Goal: Check status: Check status

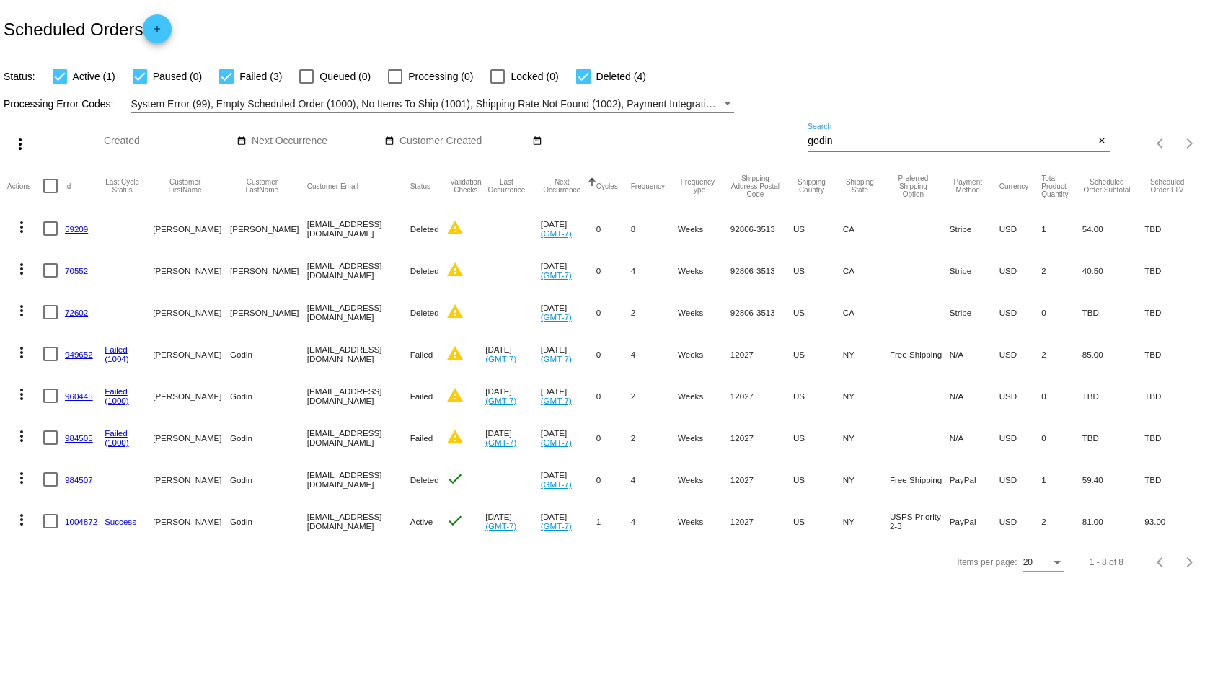
click at [814, 146] on input "godin" at bounding box center [951, 142] width 286 height 12
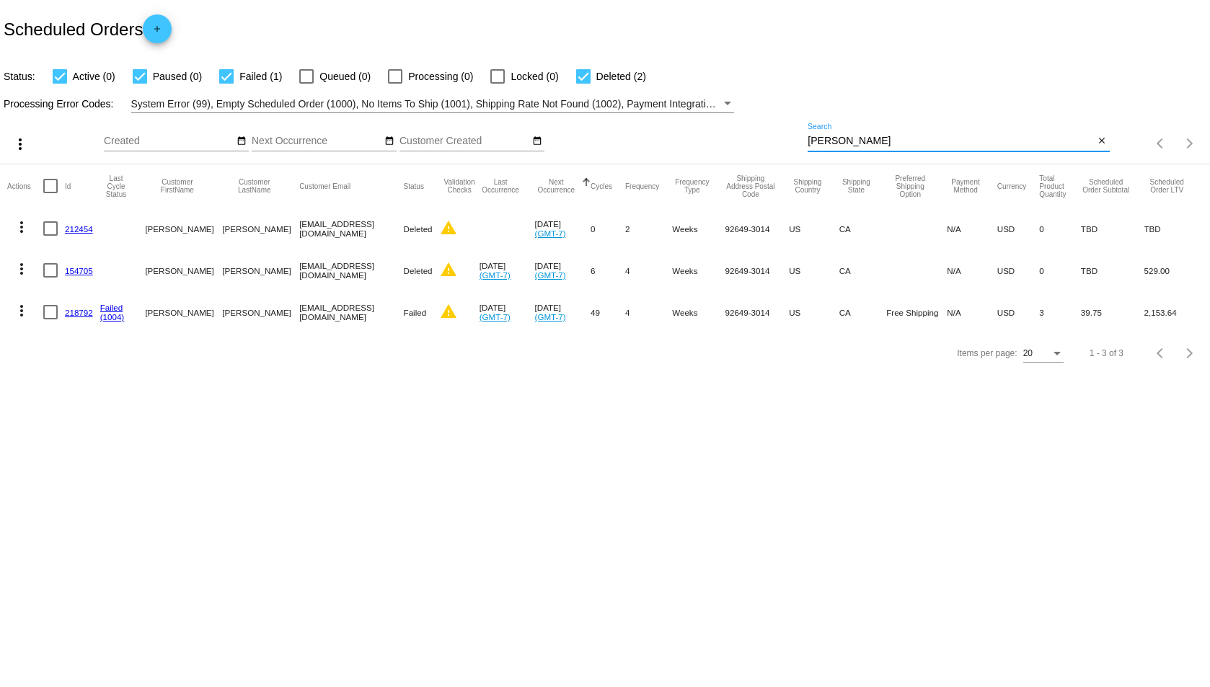
type input "[PERSON_NAME]"
click at [81, 316] on link "218792" at bounding box center [79, 312] width 28 height 9
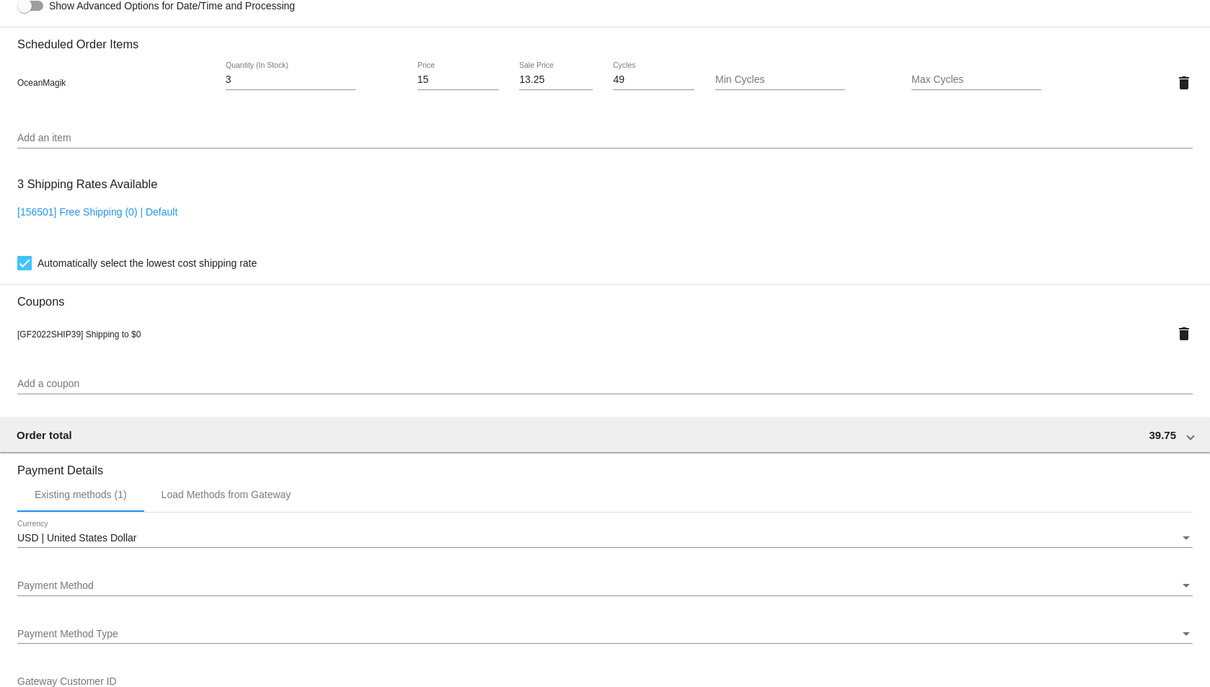
scroll to position [1346, 0]
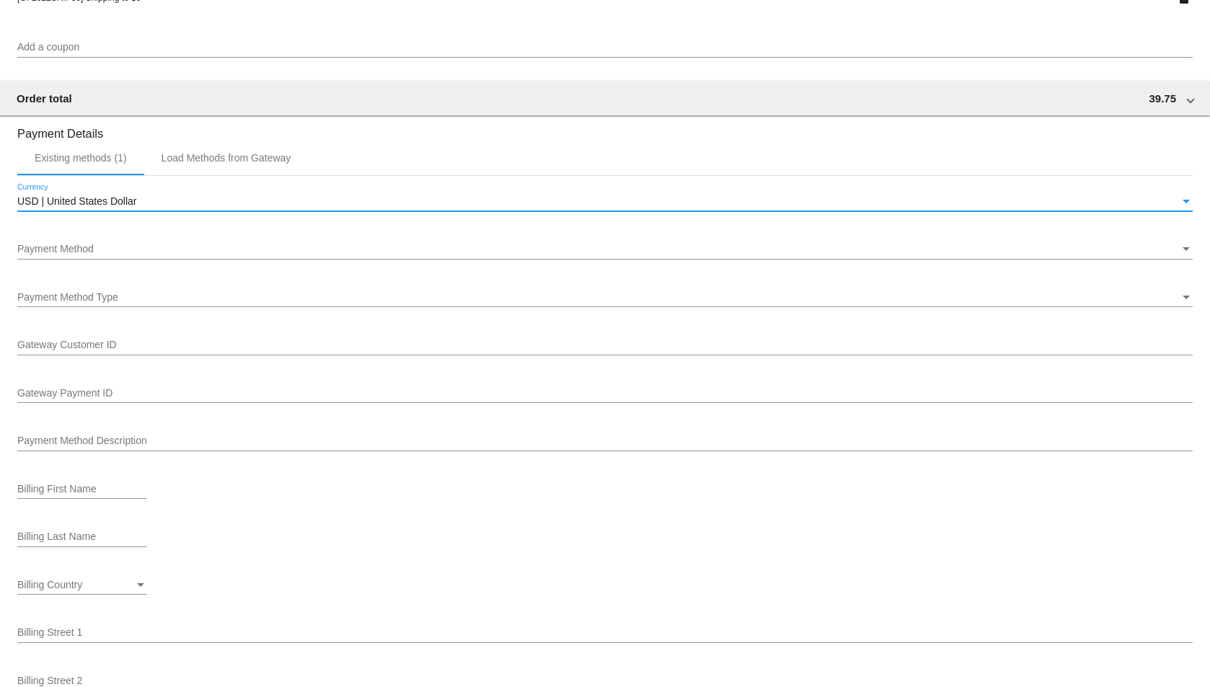
click at [89, 199] on span "USD | United States Dollar" at bounding box center [76, 201] width 119 height 12
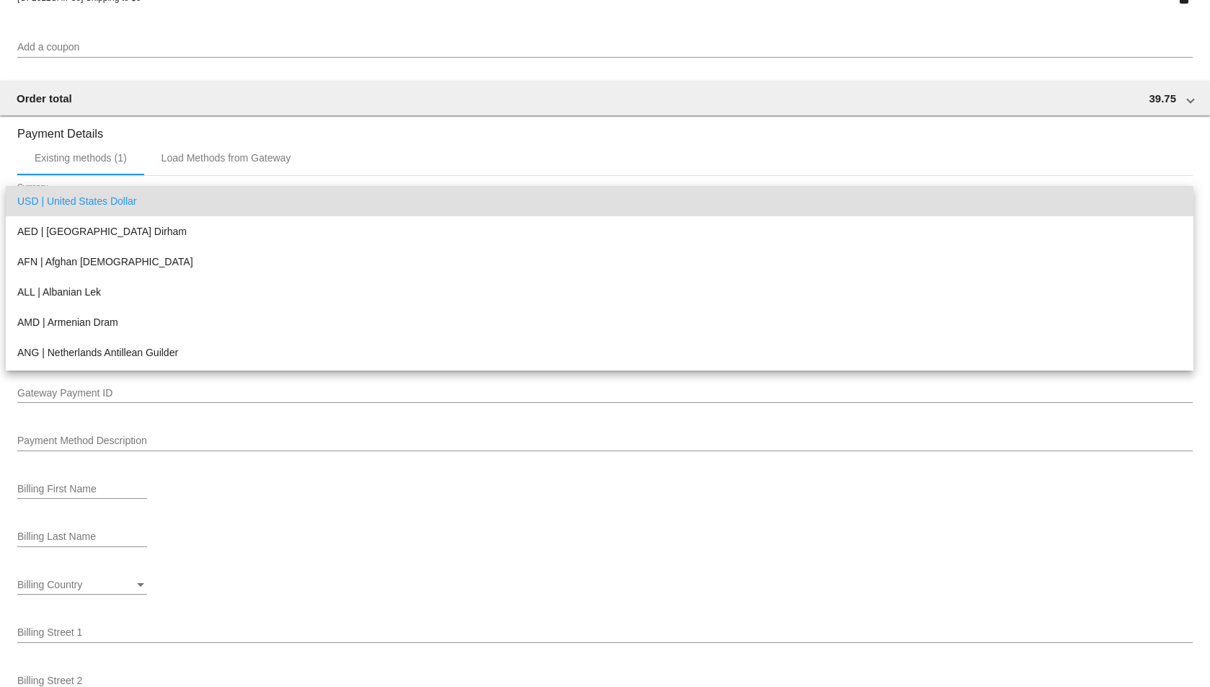
click at [269, 123] on div at bounding box center [605, 343] width 1210 height 687
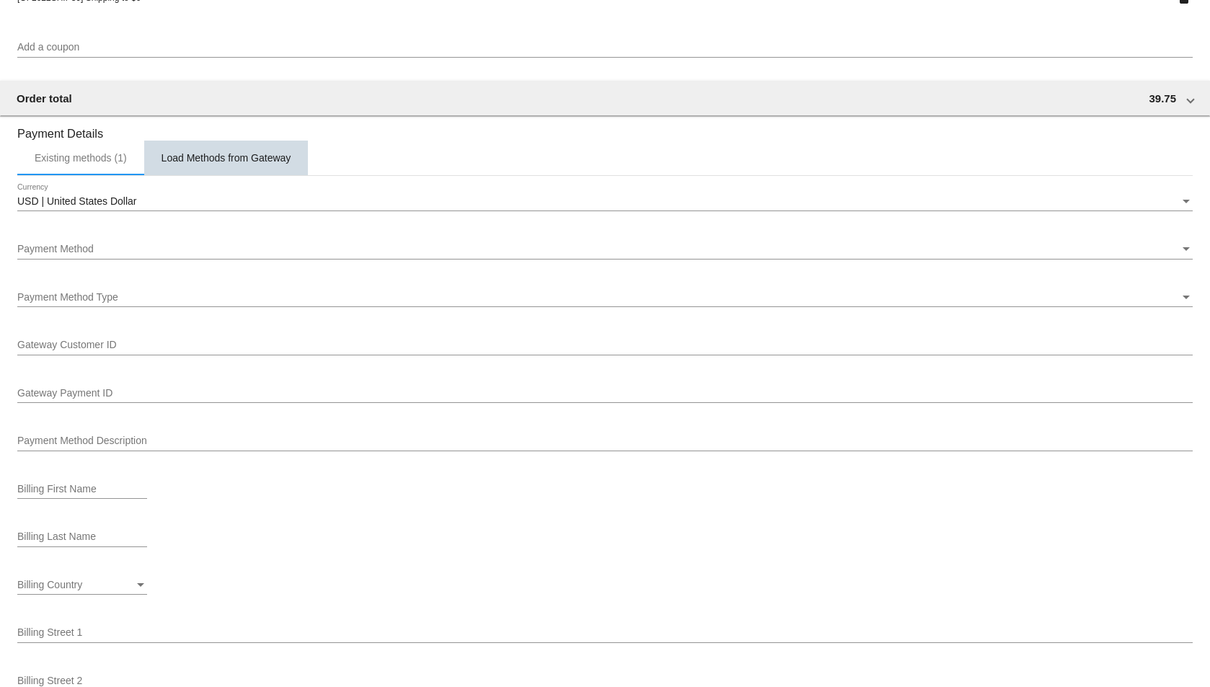
click at [245, 146] on div "Load Methods from Gateway" at bounding box center [226, 158] width 164 height 35
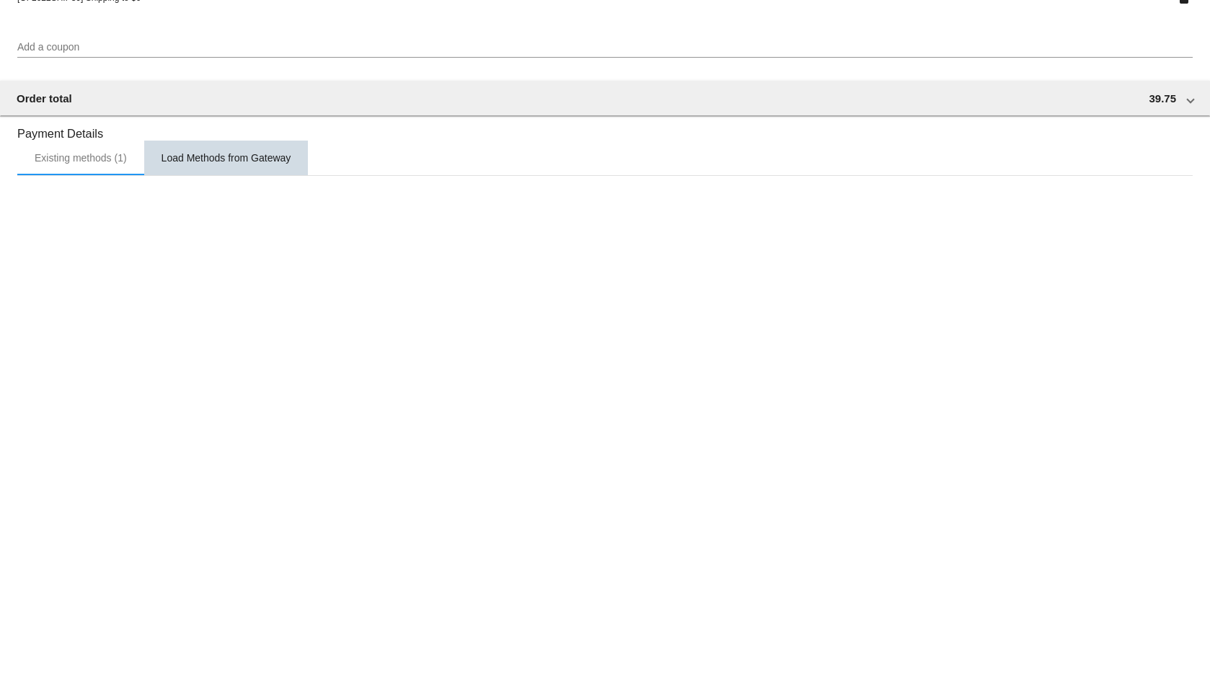
scroll to position [1150, 0]
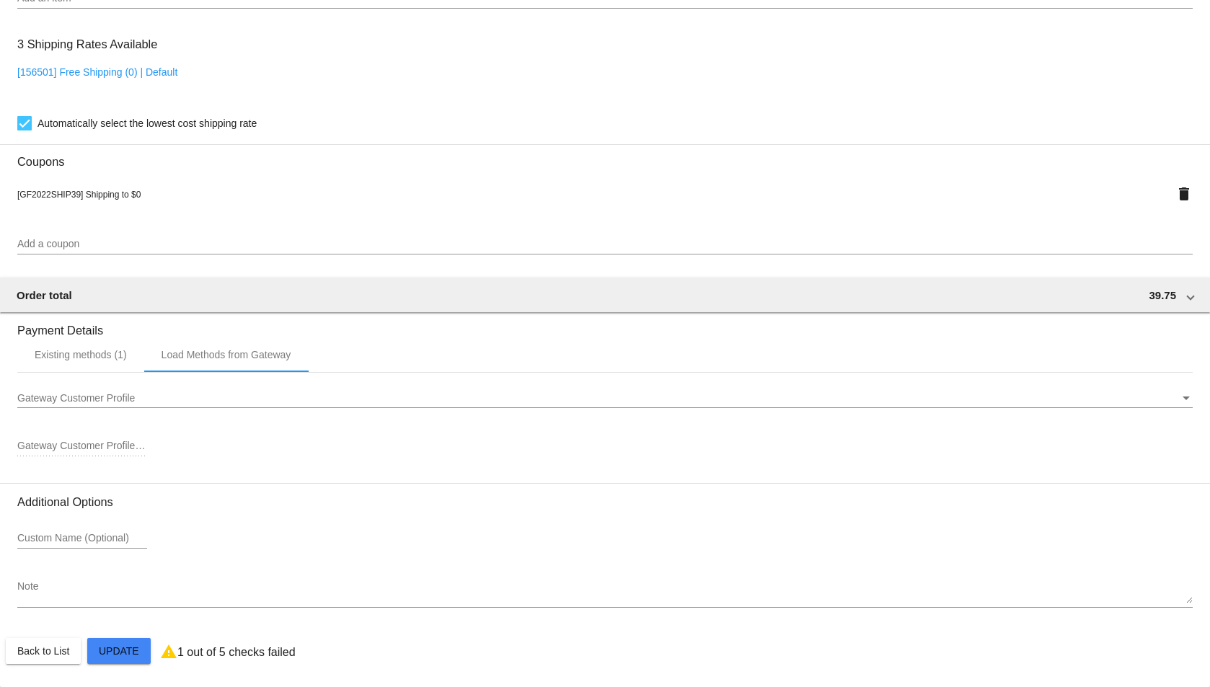
click at [206, 389] on div "Gateway Customer Profile Gateway Customer Profile" at bounding box center [605, 394] width 1176 height 28
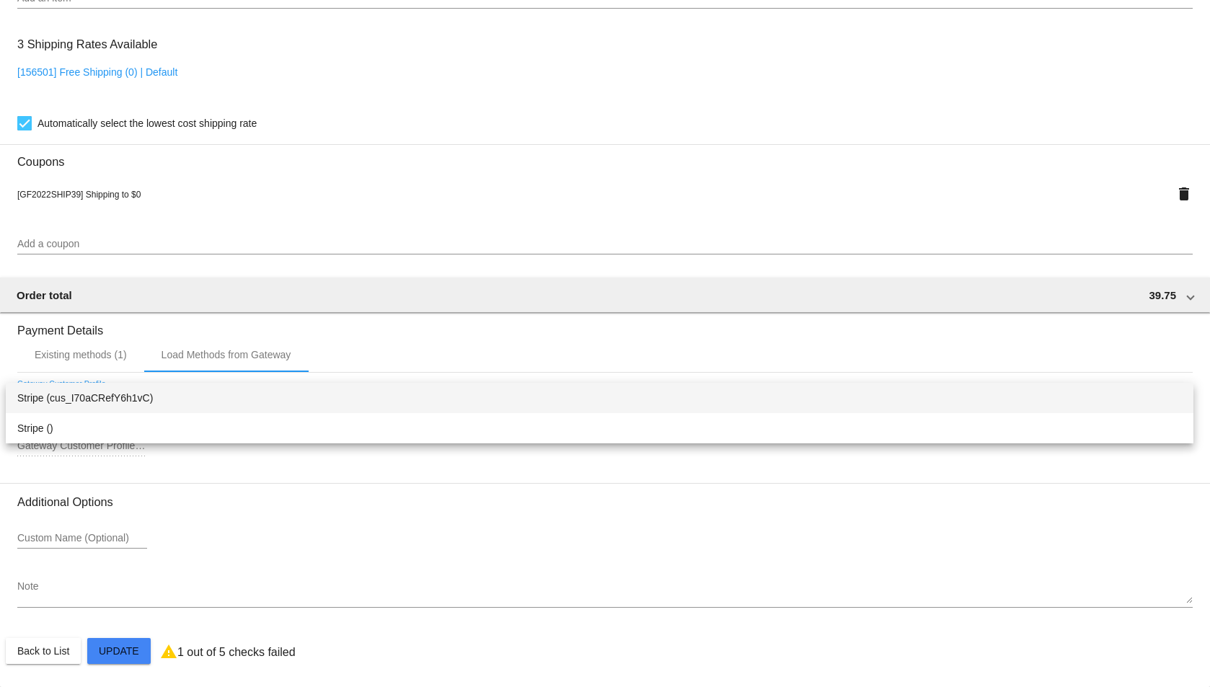
click at [190, 291] on div at bounding box center [605, 343] width 1210 height 687
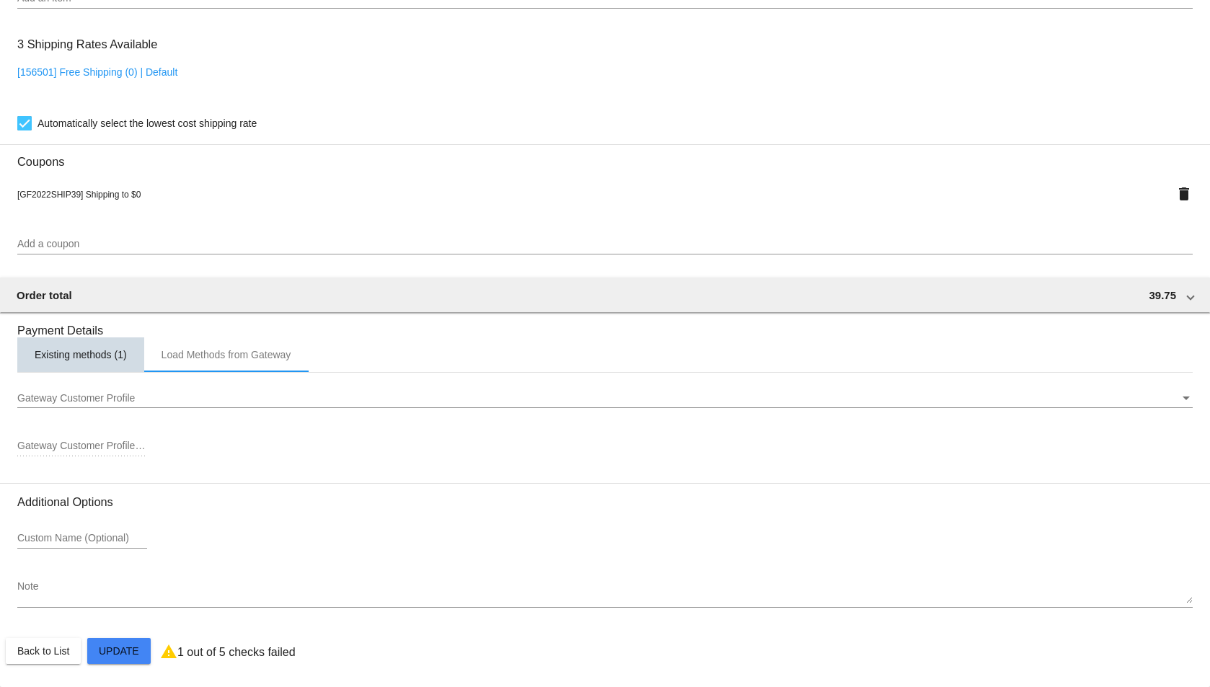
click at [107, 371] on div "Existing methods (1)" at bounding box center [80, 355] width 127 height 35
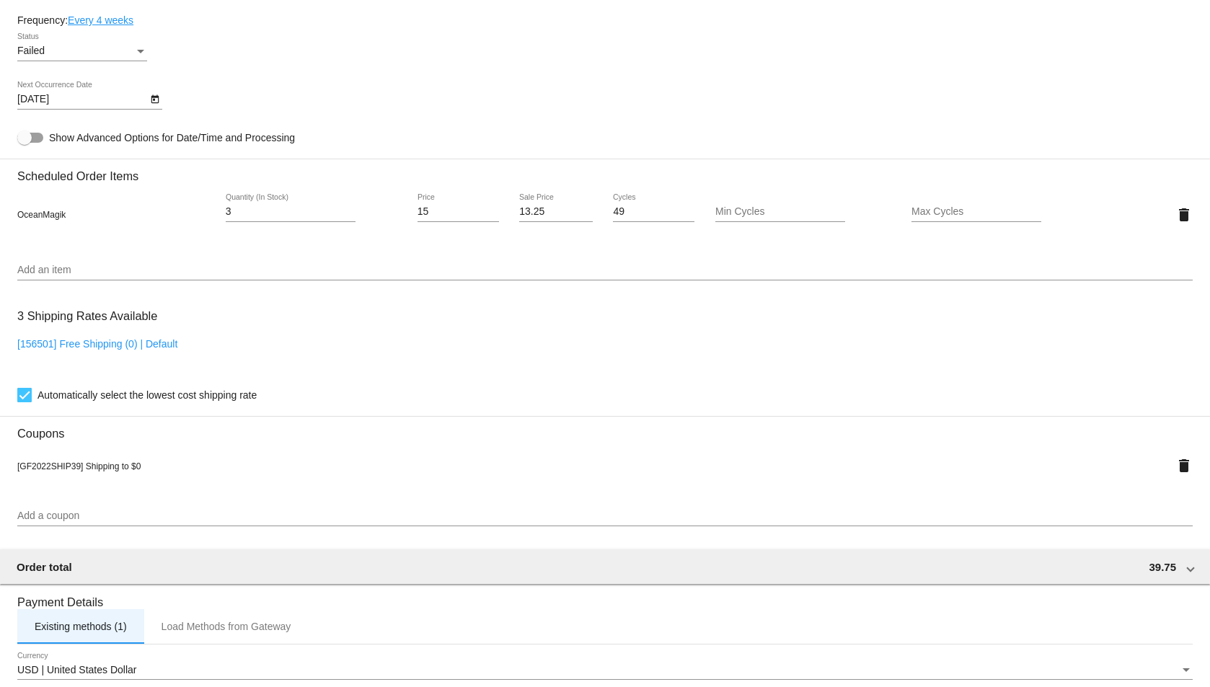
scroll to position [876, 0]
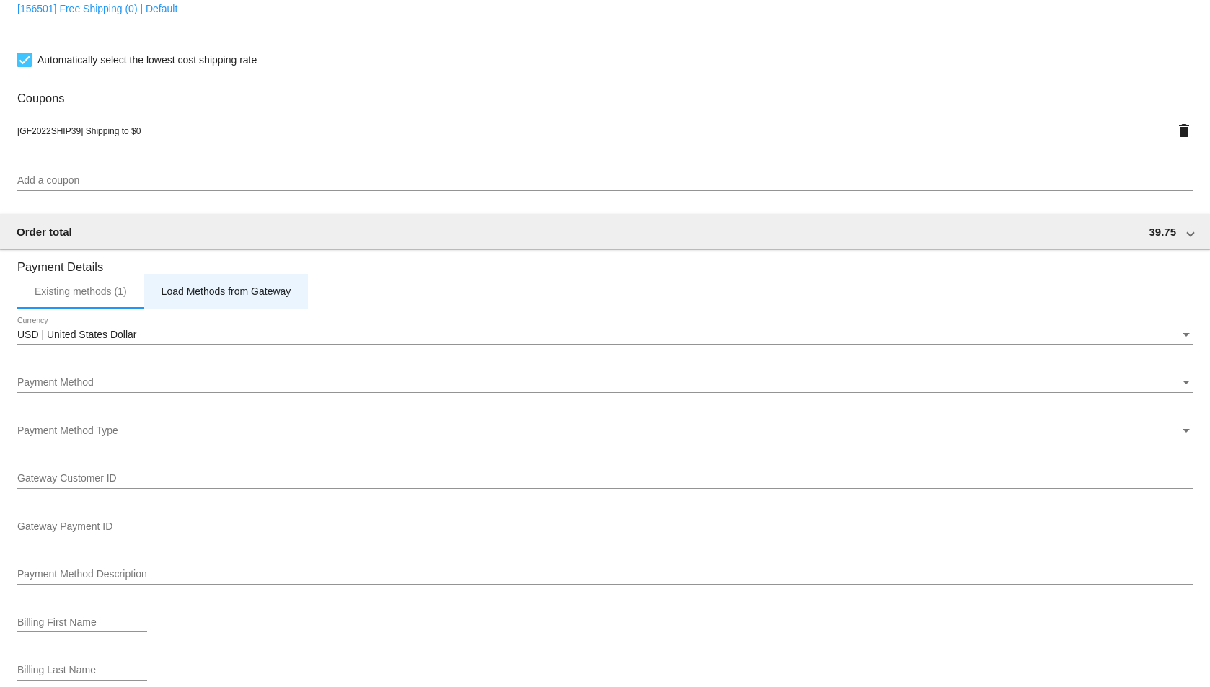
click at [253, 302] on div "Load Methods from Gateway" at bounding box center [226, 291] width 164 height 35
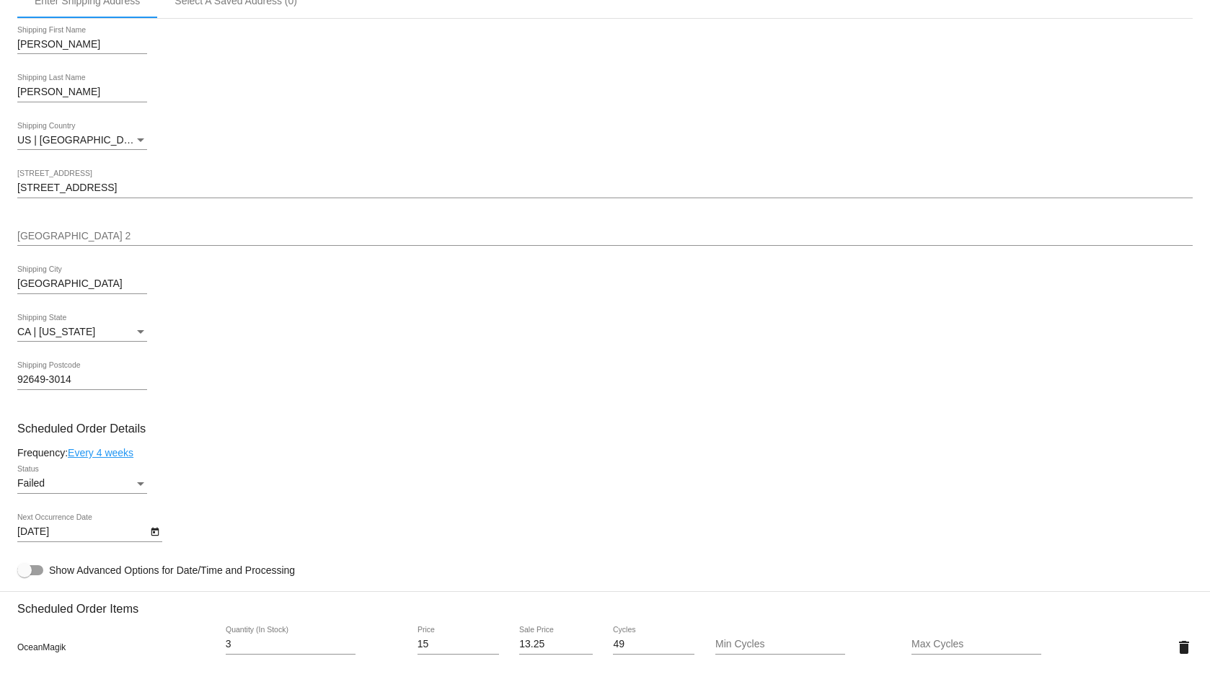
scroll to position [477, 0]
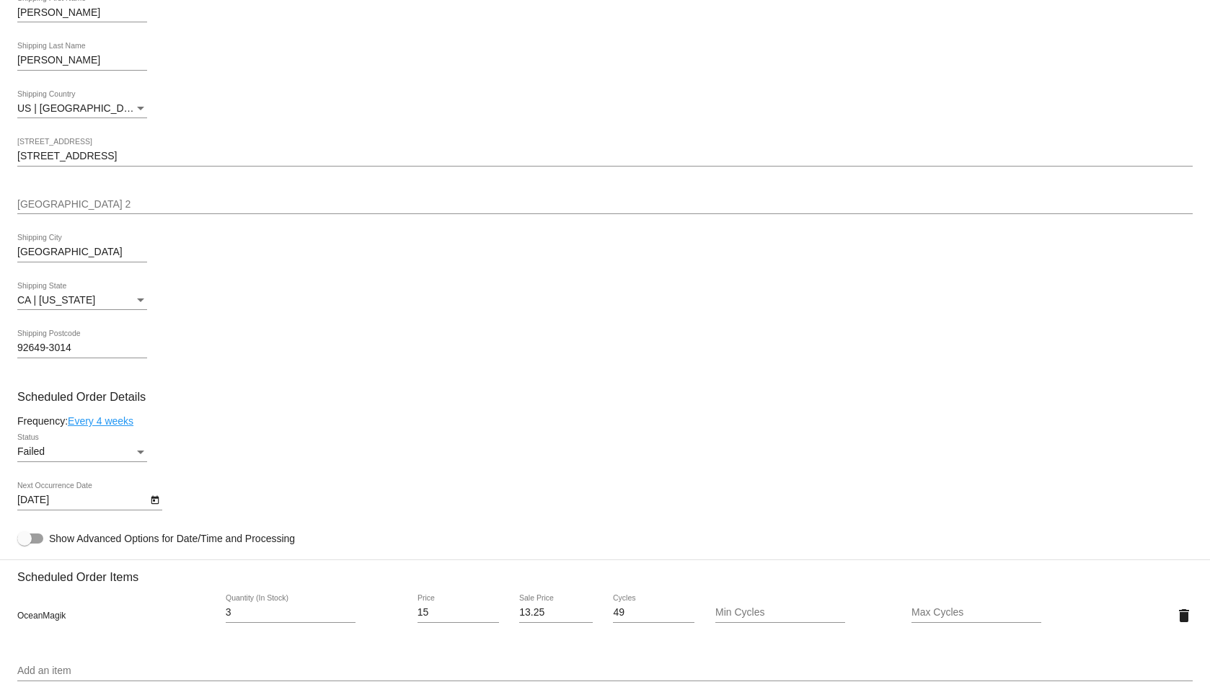
click at [157, 502] on icon "Open calendar" at bounding box center [155, 500] width 10 height 17
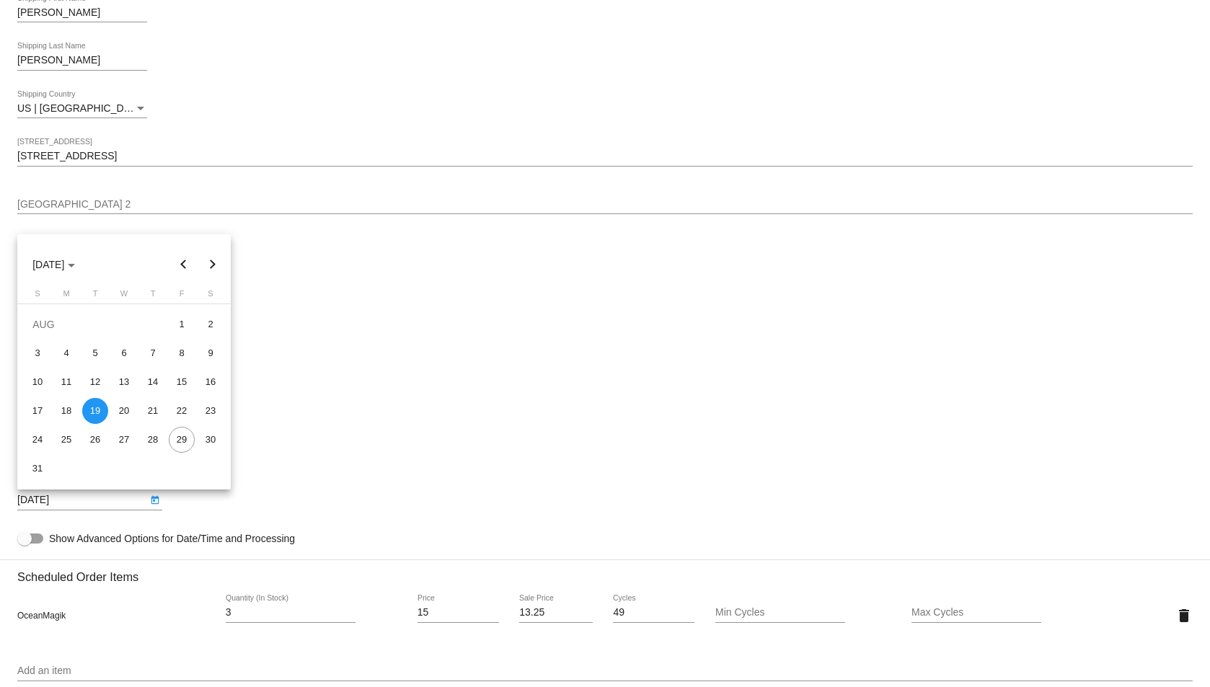
click at [212, 260] on button "Next month" at bounding box center [212, 264] width 29 height 29
click at [178, 270] on button "Previous month" at bounding box center [183, 264] width 29 height 29
click at [50, 464] on div "31" at bounding box center [38, 469] width 26 height 26
type input "[DATE]"
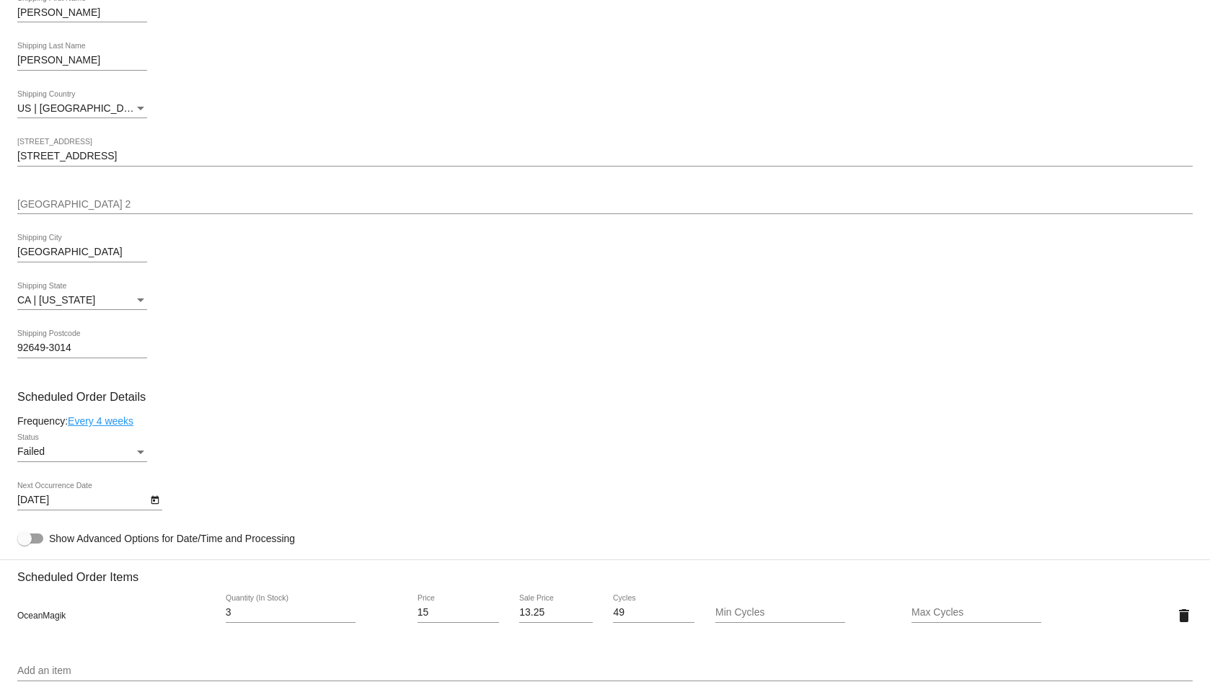
click at [250, 369] on div "92649-3014 Shipping Postcode" at bounding box center [605, 350] width 1176 height 41
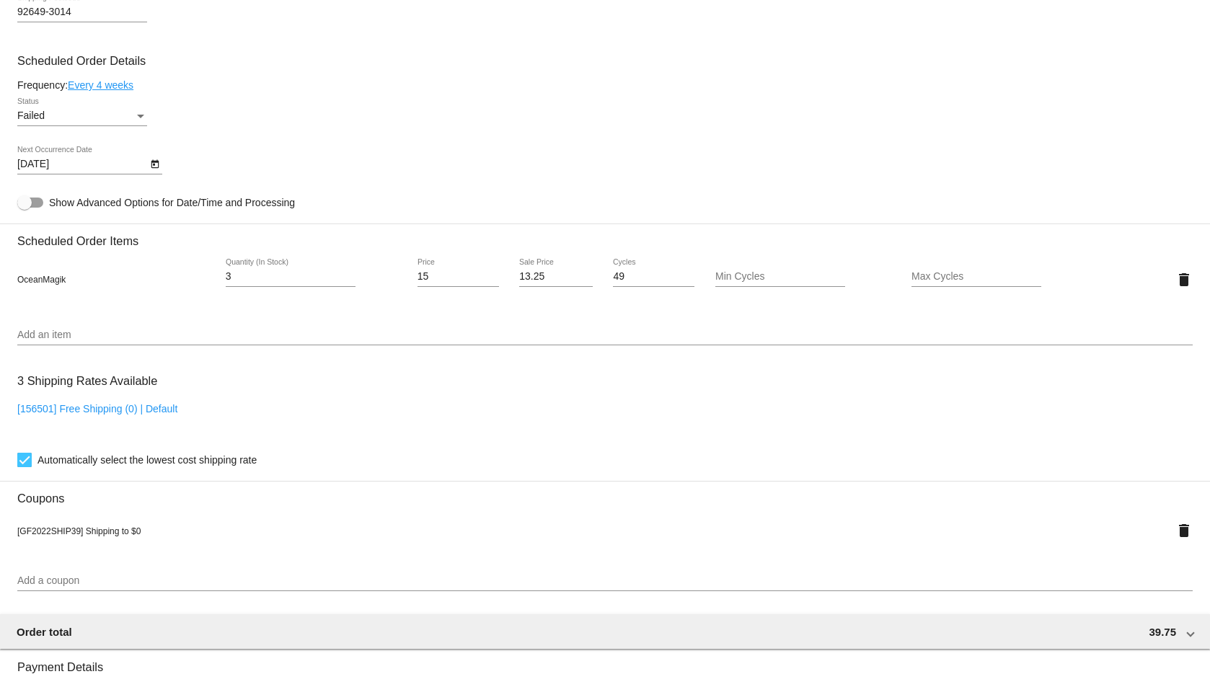
scroll to position [1150, 0]
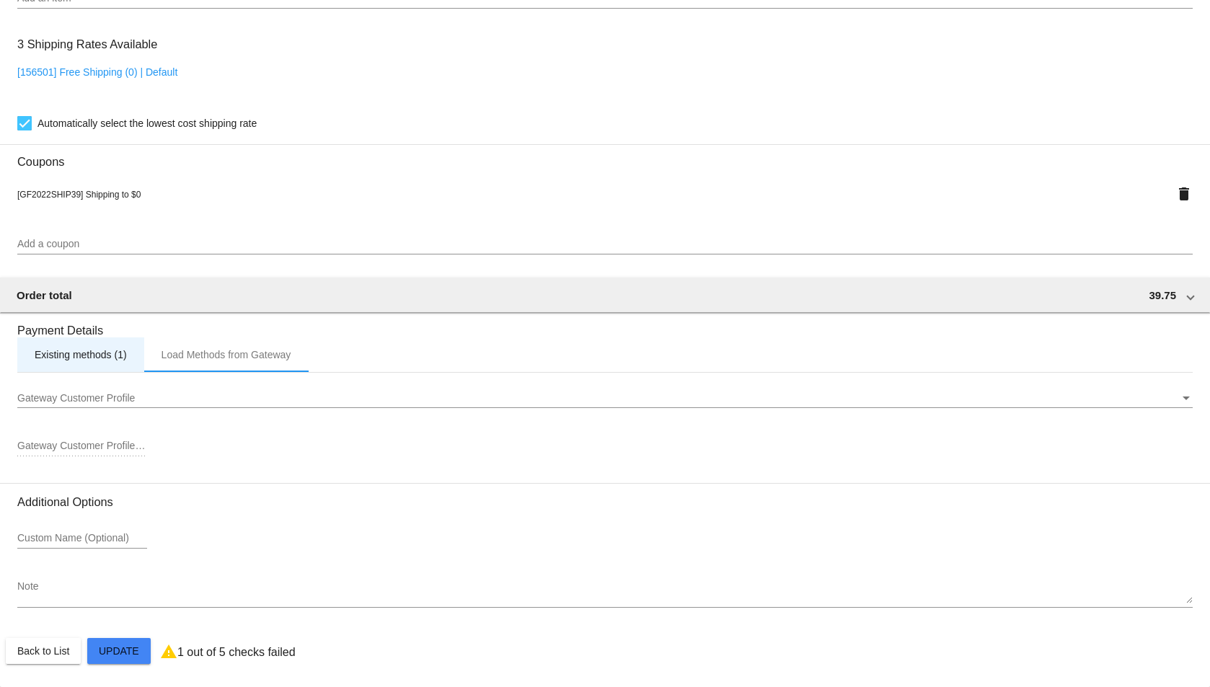
click at [69, 342] on div "Existing methods (1)" at bounding box center [80, 355] width 127 height 35
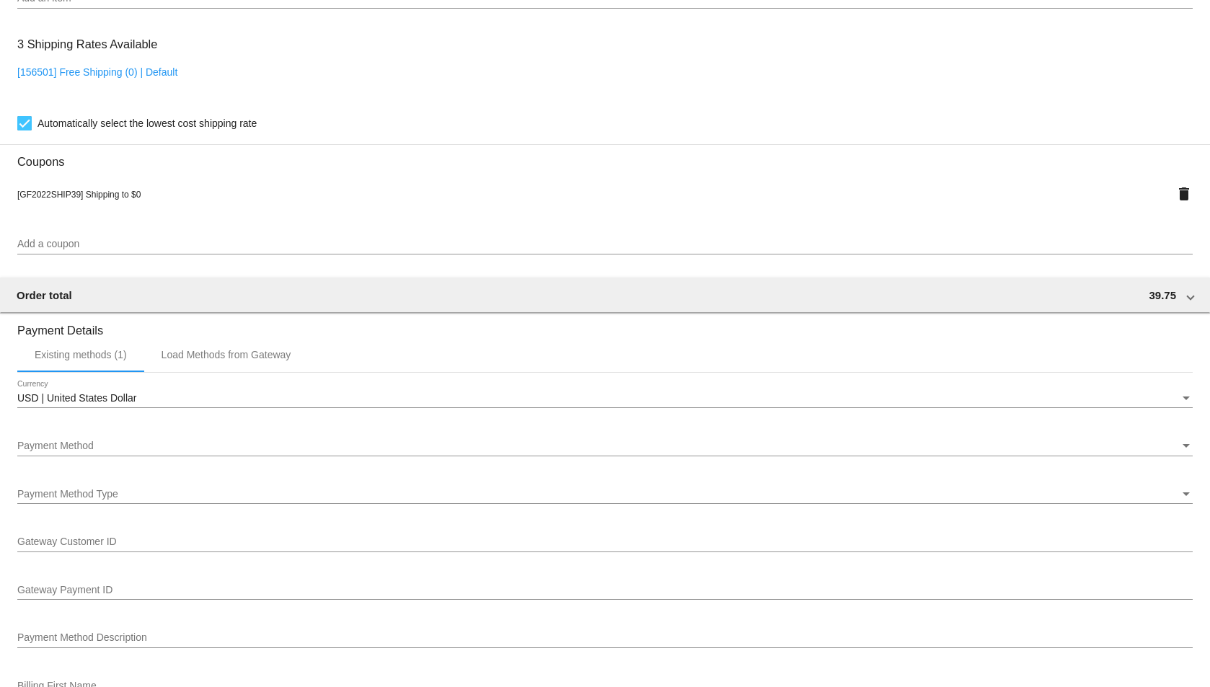
click at [472, 417] on div "USD | United States Dollar Currency" at bounding box center [605, 400] width 1176 height 41
click at [471, 400] on div "USD | United States Dollar" at bounding box center [598, 399] width 1163 height 12
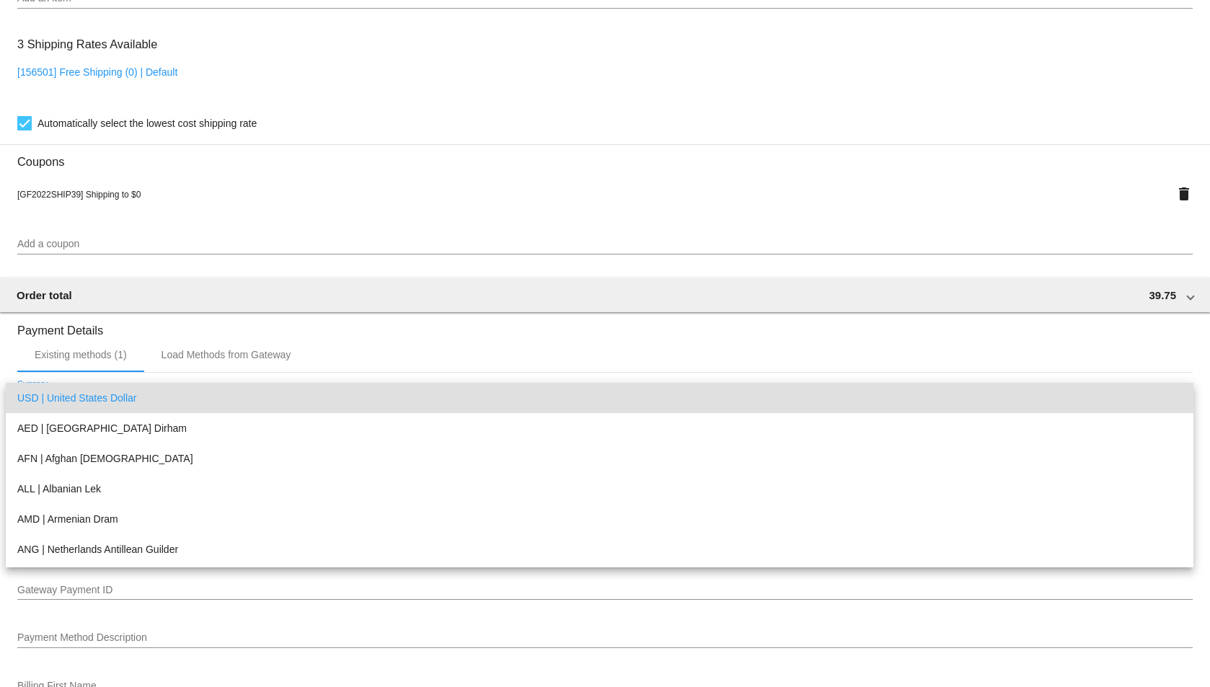
click at [232, 348] on div at bounding box center [605, 343] width 1210 height 687
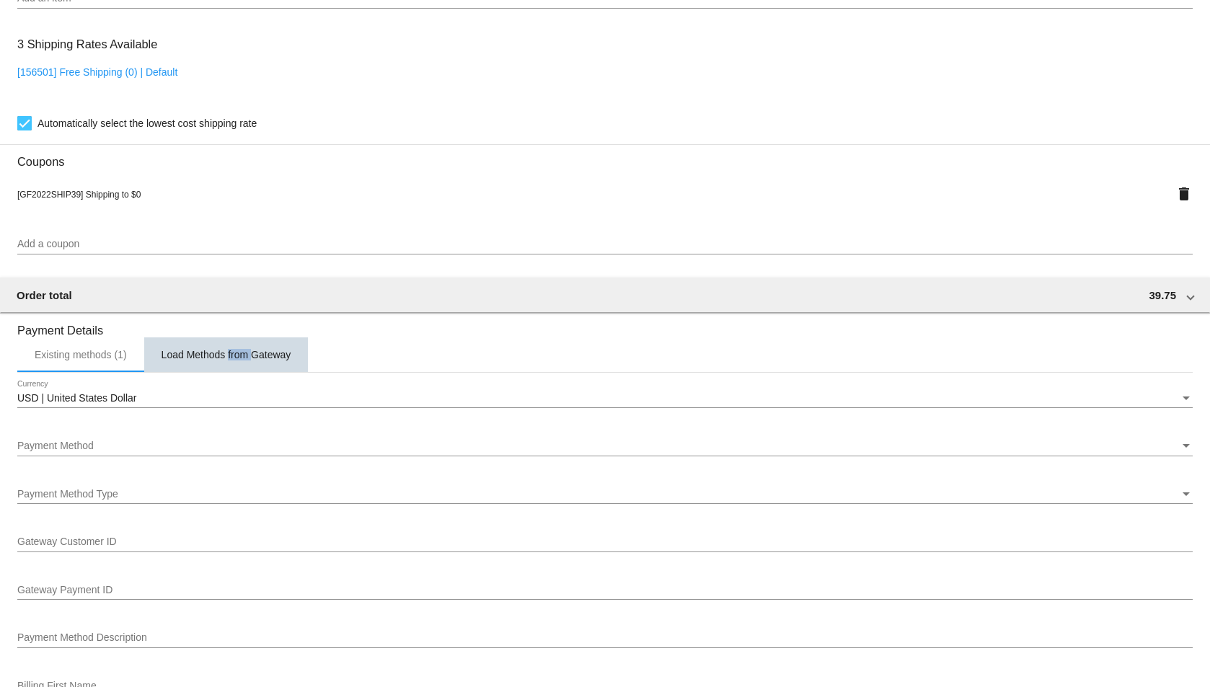
click at [232, 349] on div "Load Methods from Gateway" at bounding box center [227, 355] width 130 height 12
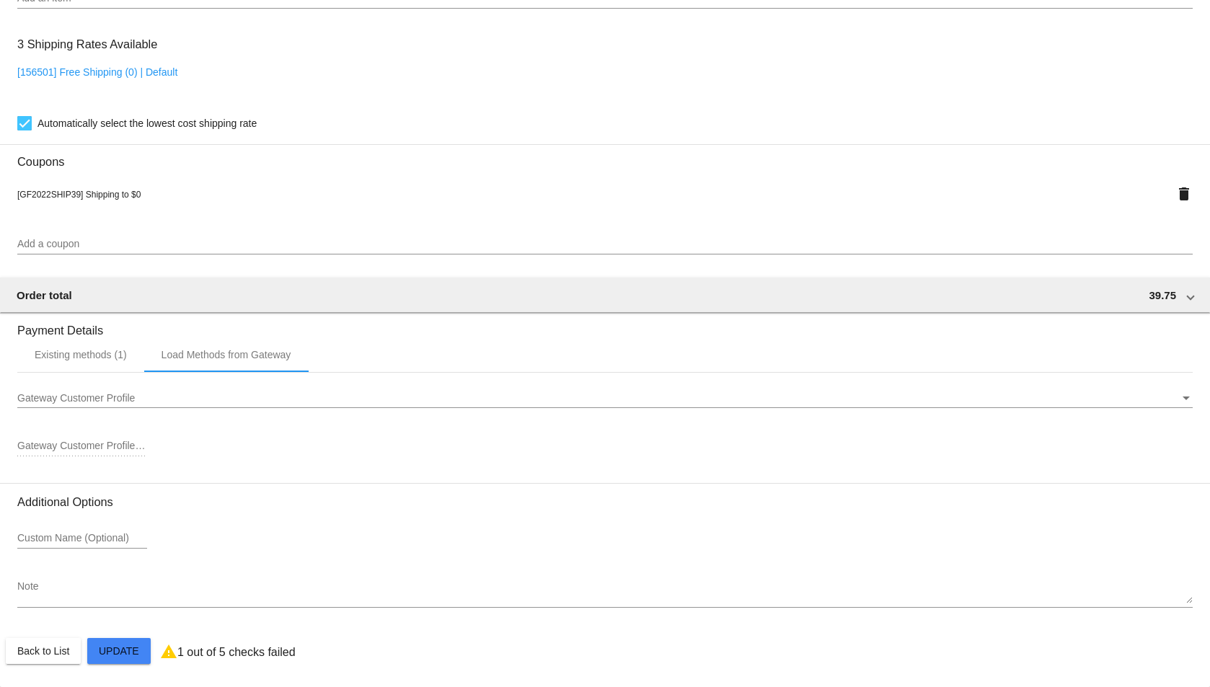
click at [234, 394] on div "Gateway Customer Profile" at bounding box center [598, 399] width 1163 height 12
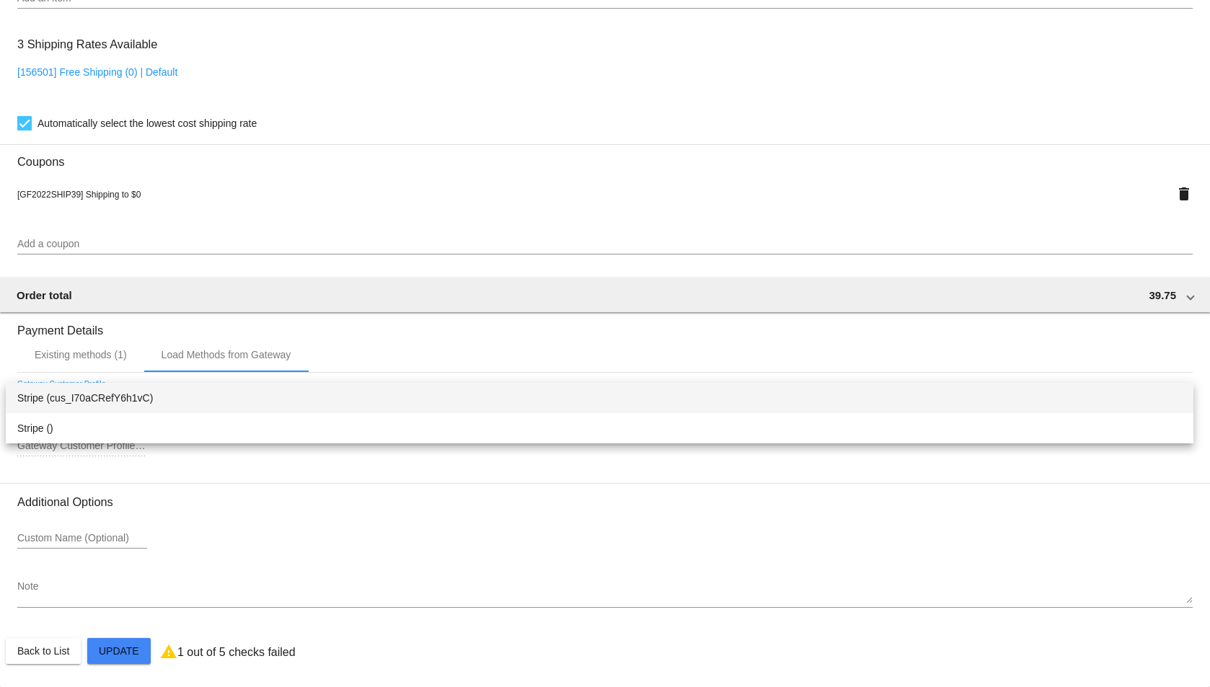
click at [205, 392] on span "Stripe (cus_I70aCRefY6h1vC)" at bounding box center [599, 398] width 1165 height 30
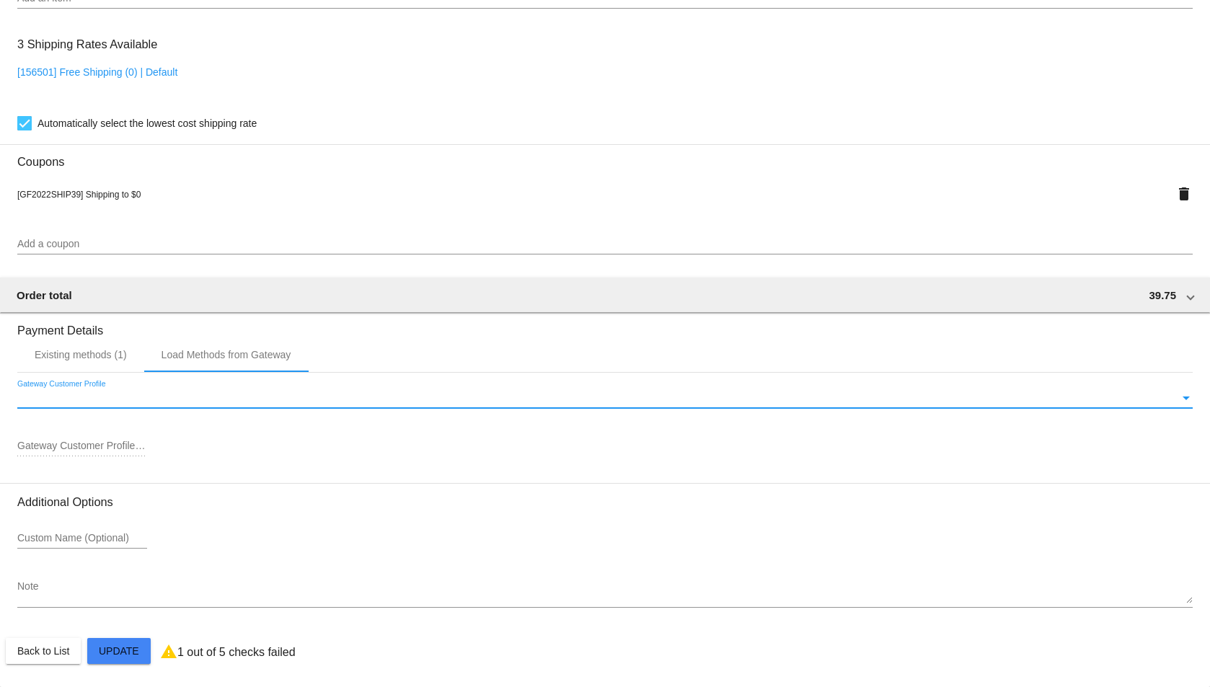
type input "cus_I70aCRefY6h1vC"
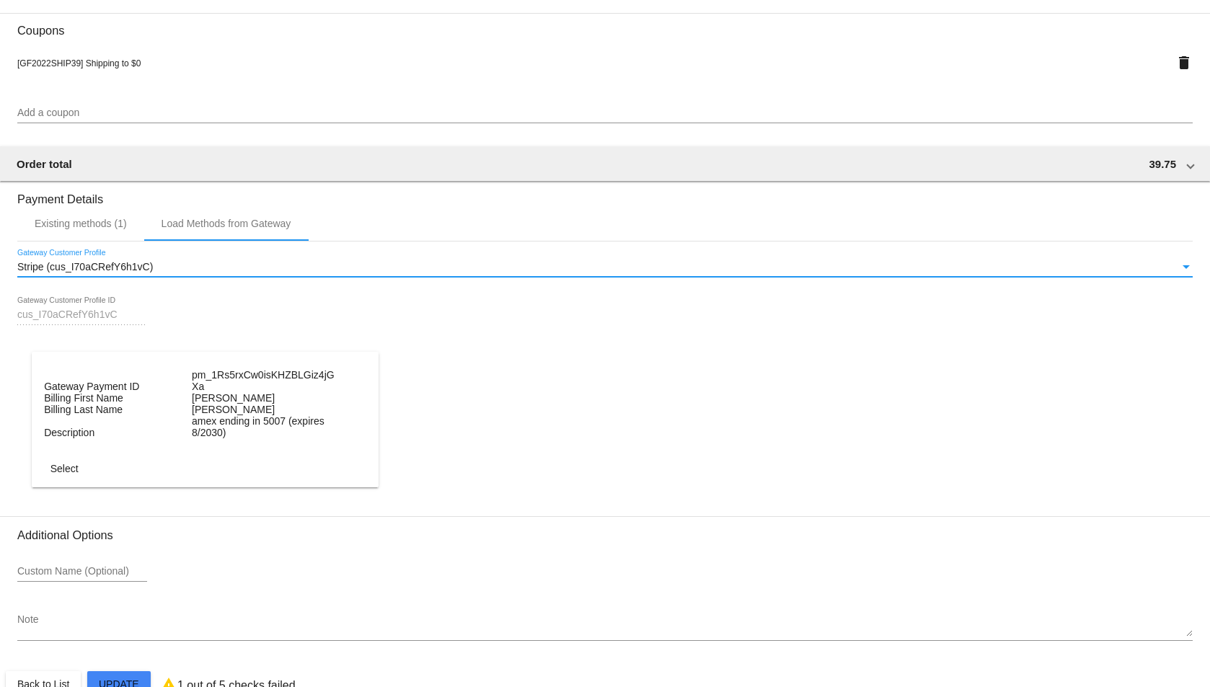
scroll to position [1314, 0]
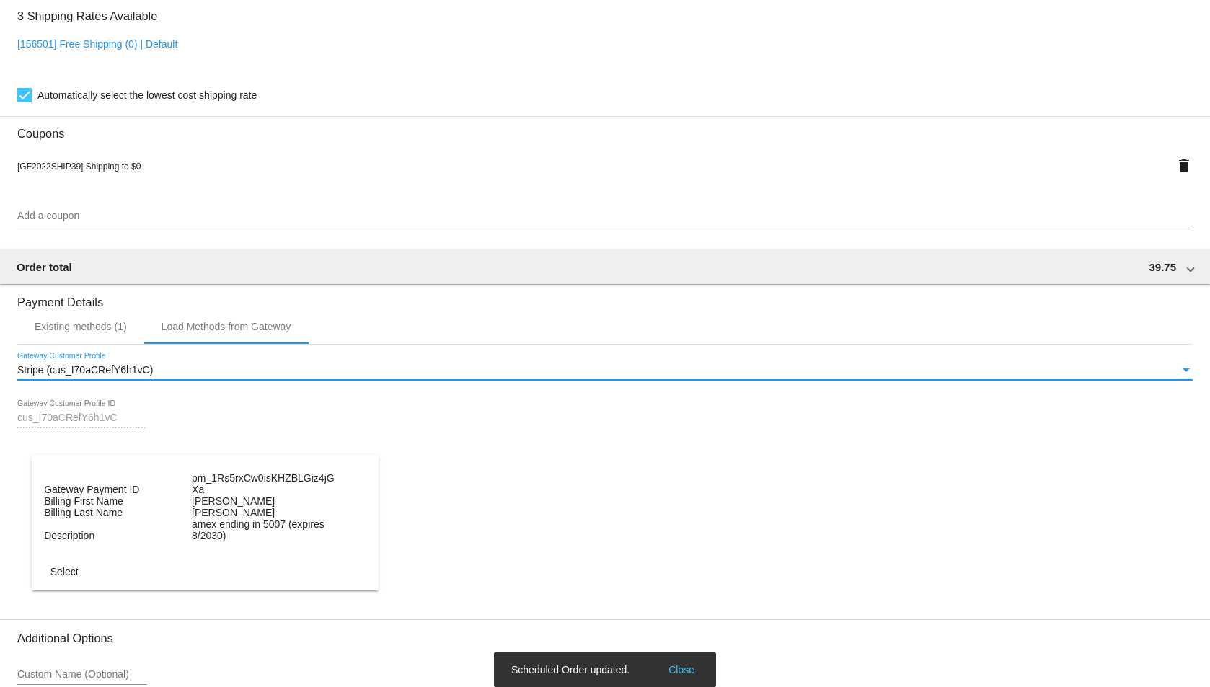
scroll to position [1146, 0]
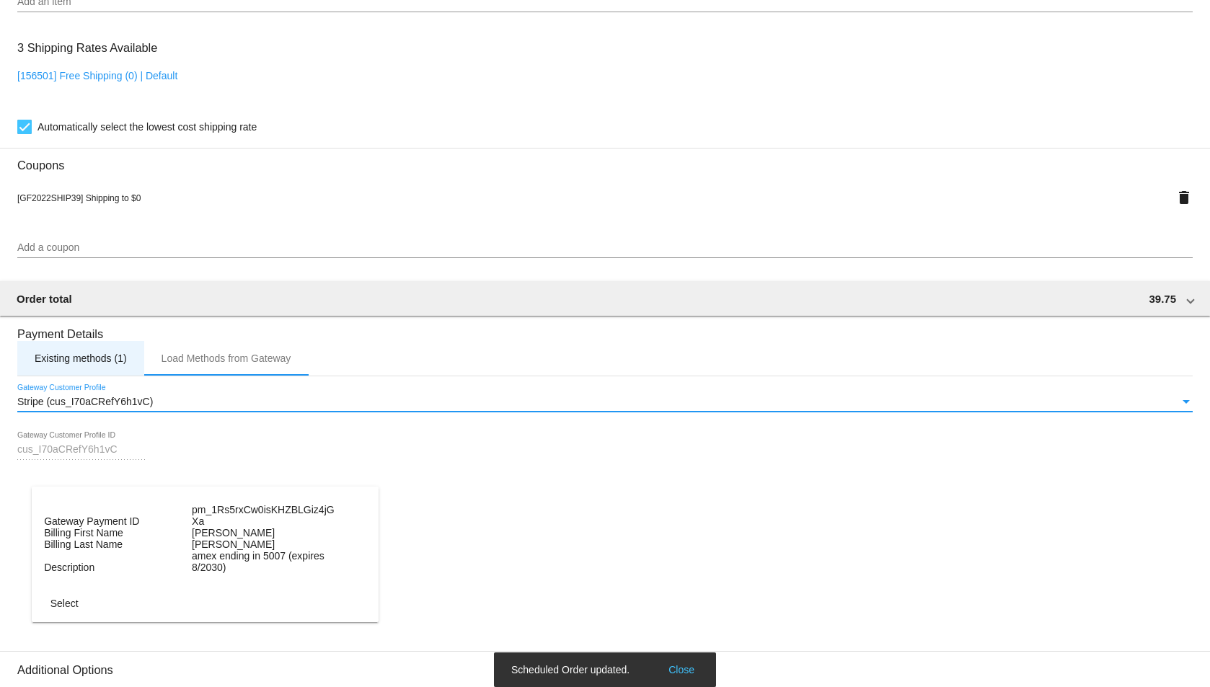
click at [55, 342] on div "Existing methods (1)" at bounding box center [80, 358] width 127 height 35
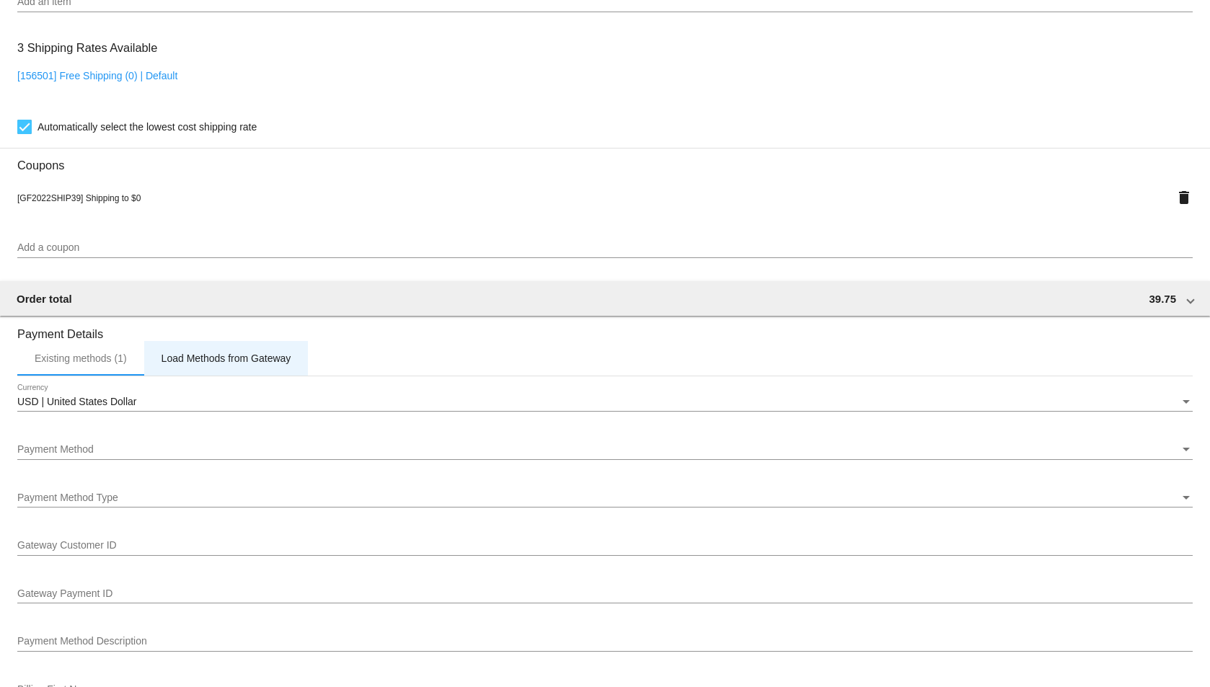
click at [247, 351] on div "Load Methods from Gateway" at bounding box center [226, 358] width 164 height 35
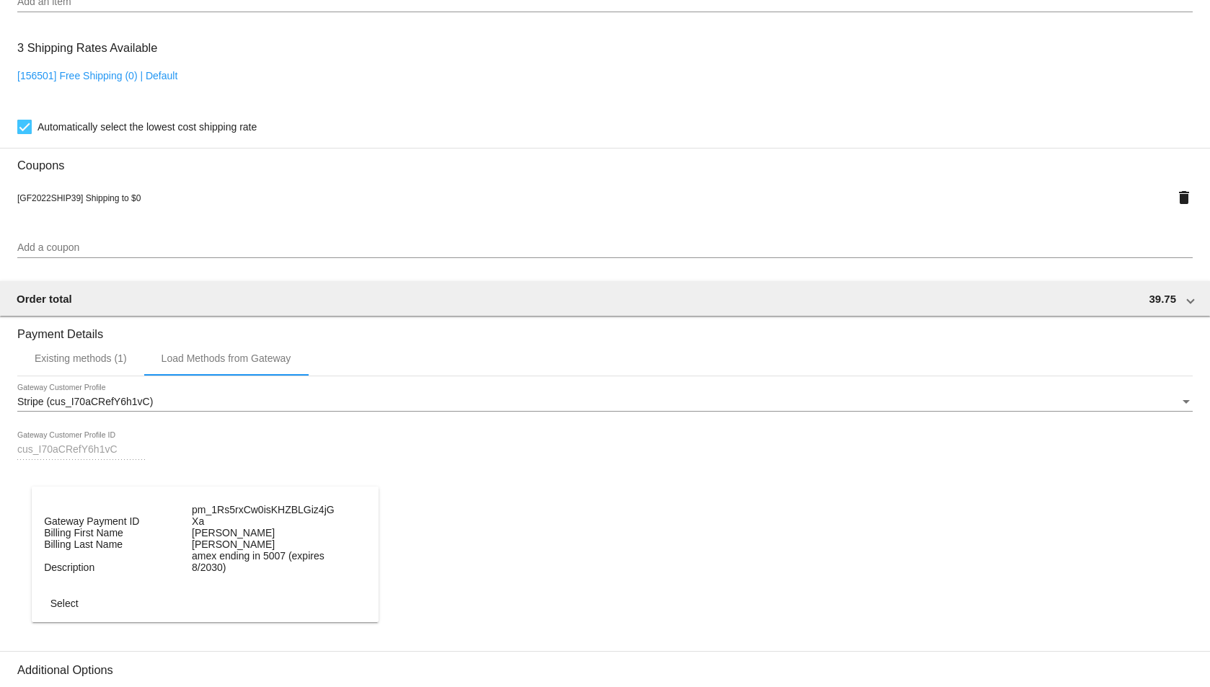
click at [54, 617] on mat-card "Gateway Payment ID pm_1Rs5rxCw0isKHZBLGiz4jGXa Billing First Name [PERSON_NAME]…" at bounding box center [205, 555] width 347 height 136
click at [55, 604] on span "Select" at bounding box center [64, 604] width 28 height 12
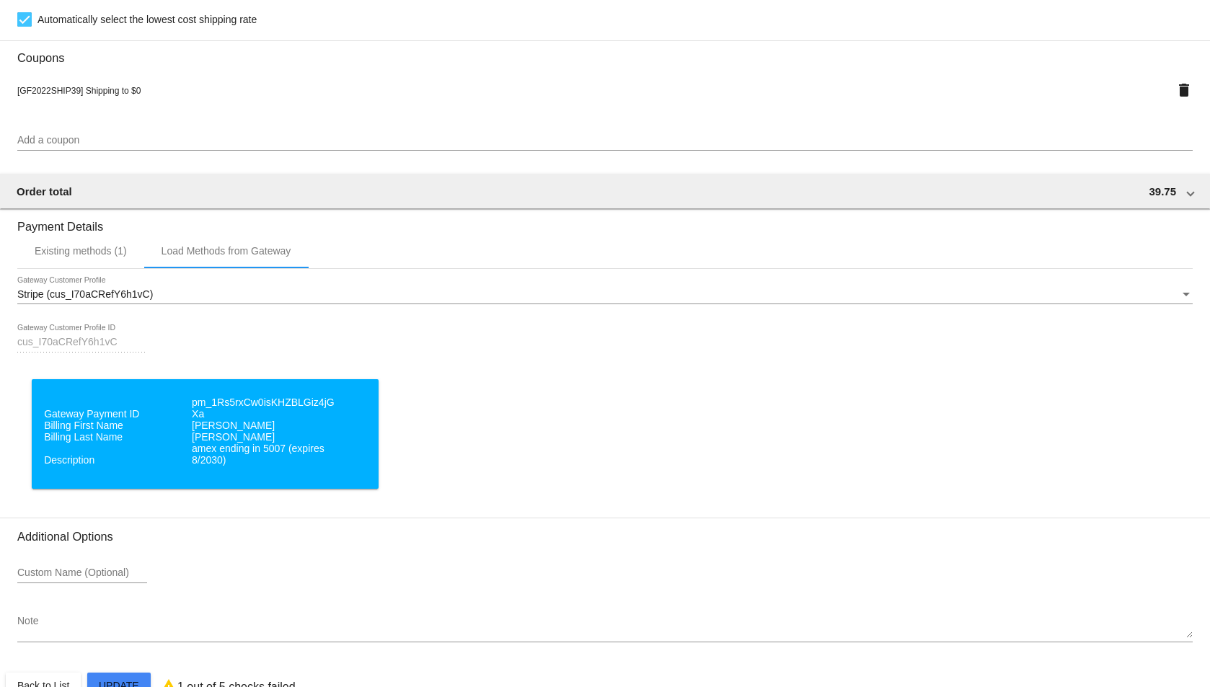
scroll to position [1288, 0]
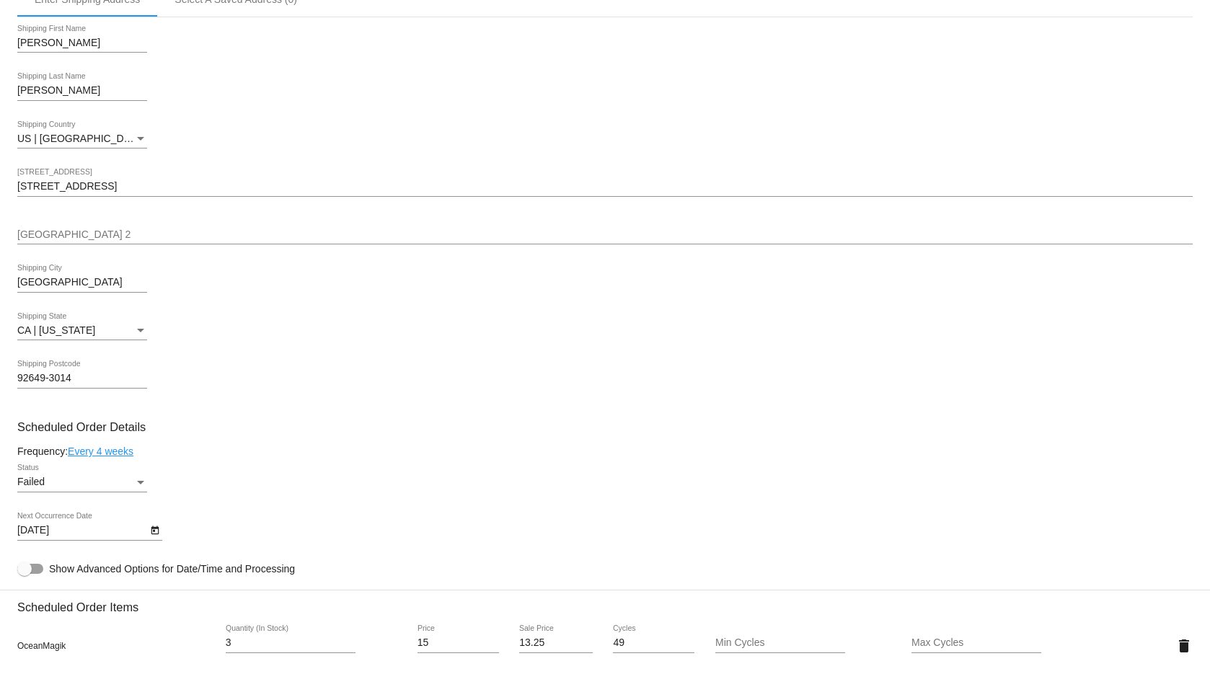
click at [124, 482] on div "Failed" at bounding box center [75, 483] width 117 height 12
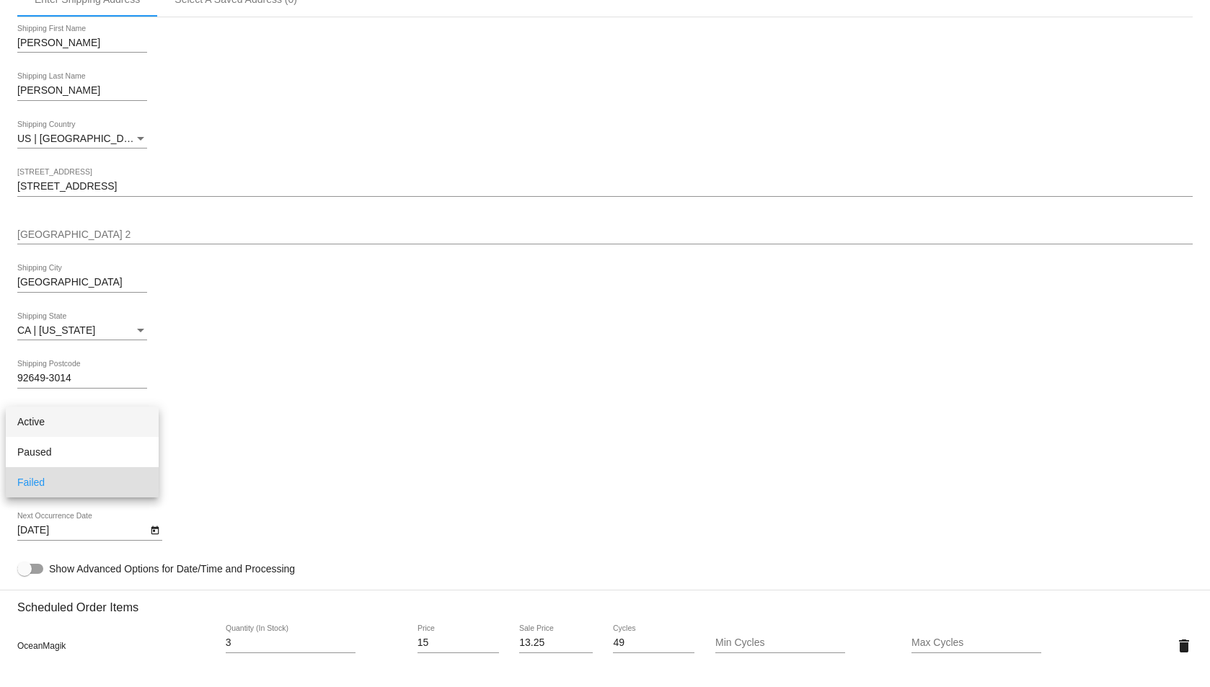
click at [47, 415] on span "Active" at bounding box center [82, 422] width 130 height 30
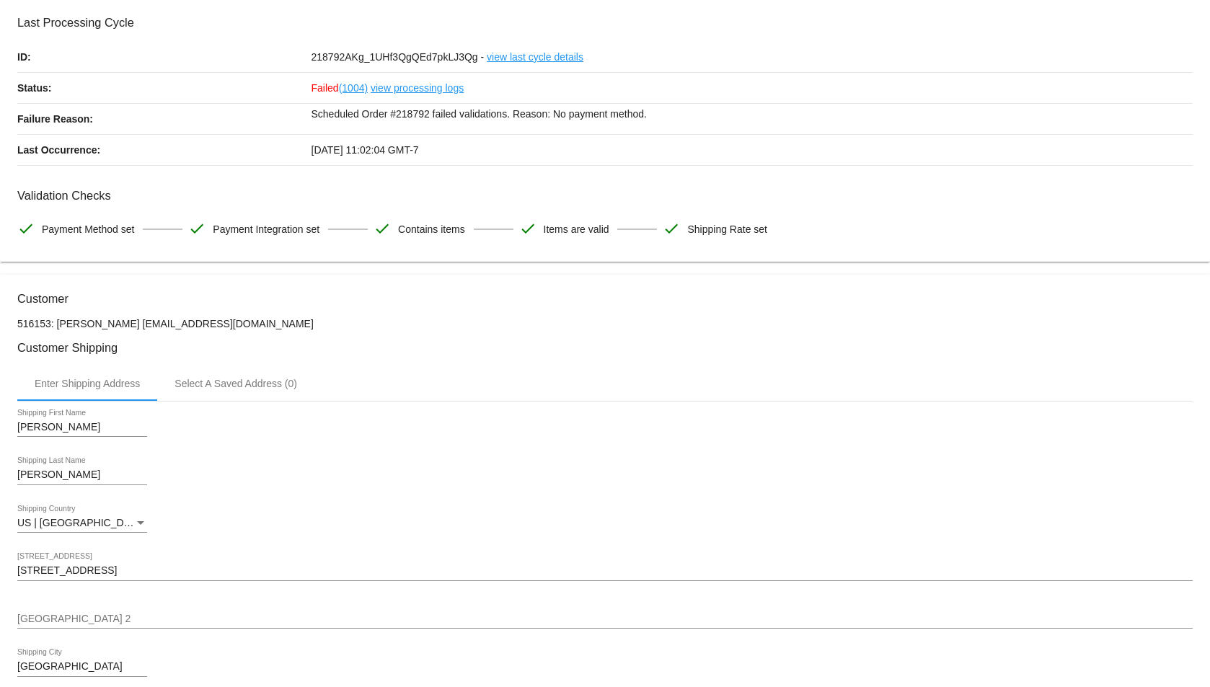
scroll to position [0, 0]
